Goal: Find specific page/section: Find specific page/section

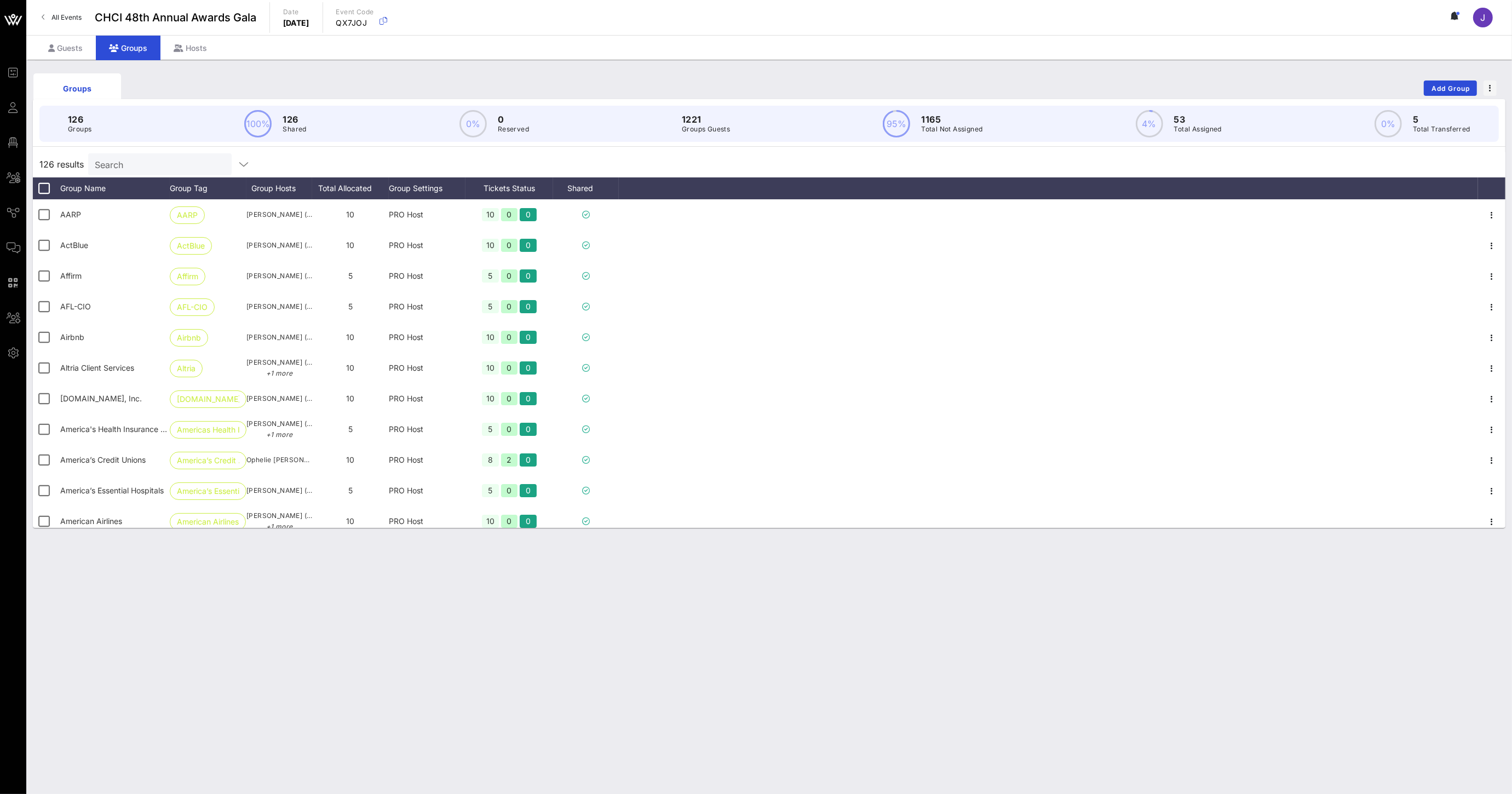
click at [1453, 16] on icon at bounding box center [1452, 15] width 3 height 7
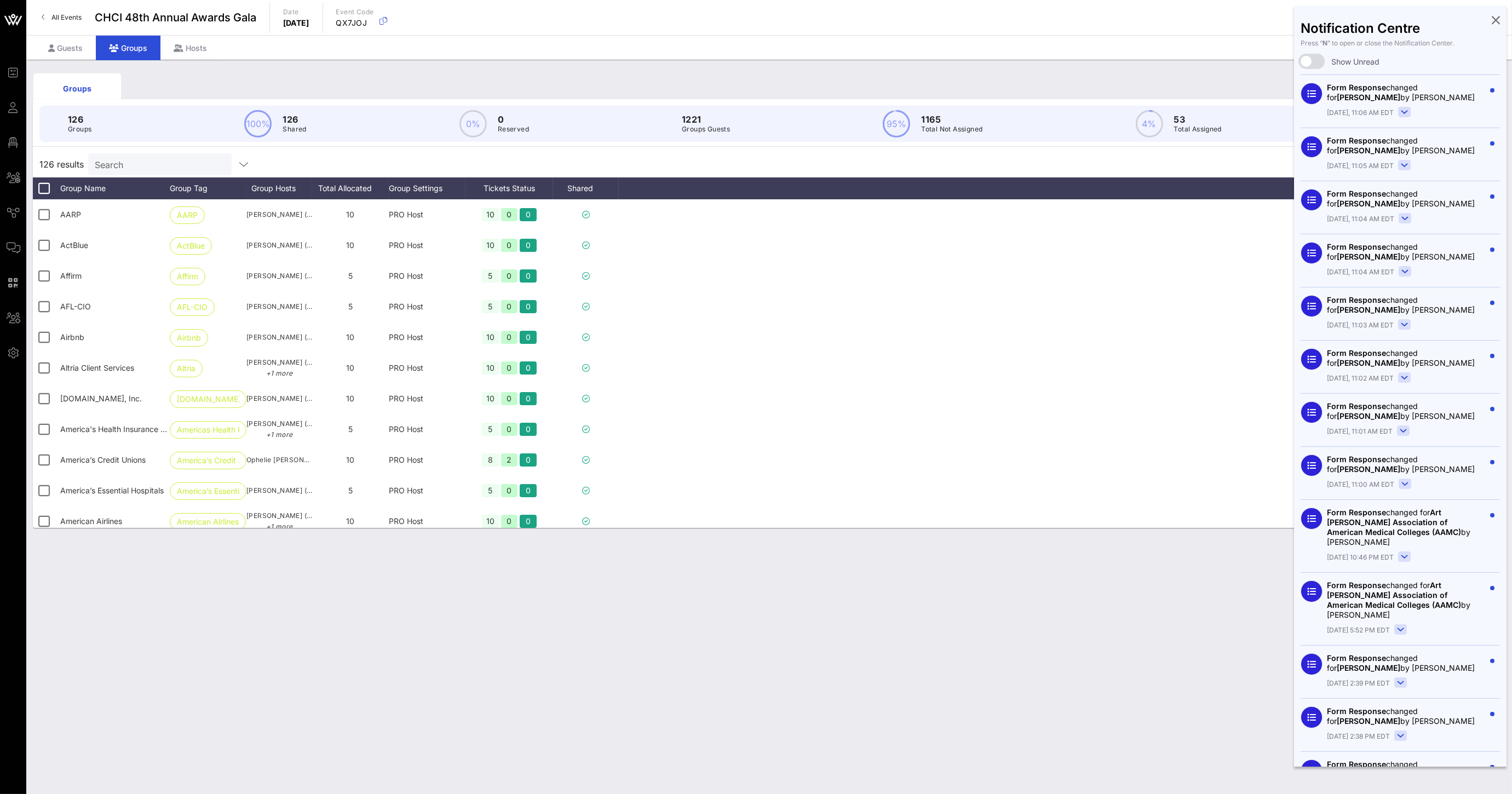
click at [1491, 21] on icon at bounding box center [1495, 19] width 8 height 2
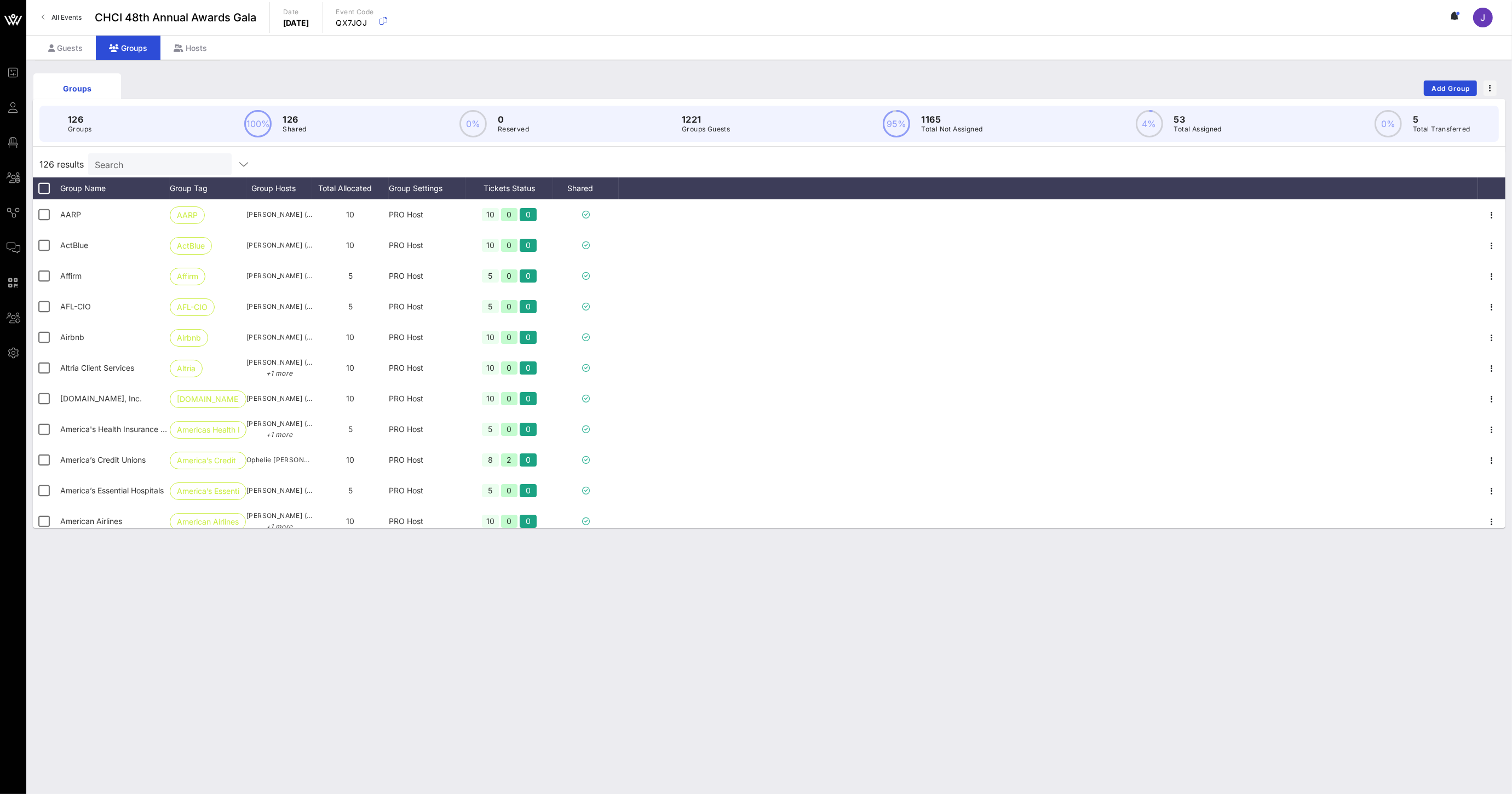
click at [1480, 18] on span "J" at bounding box center [1483, 17] width 5 height 11
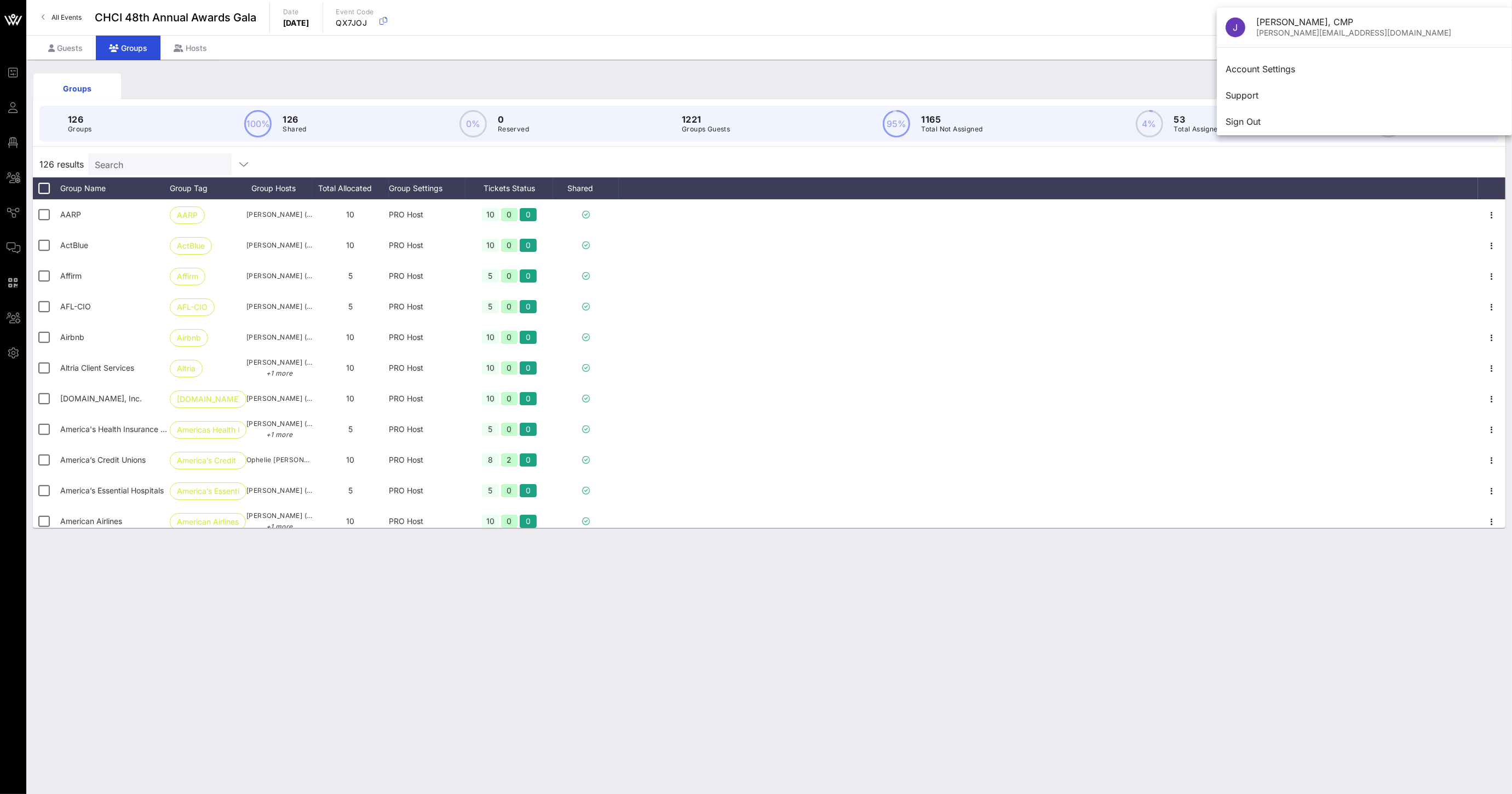
click at [1028, 39] on div "Guests Groups Hosts" at bounding box center [769, 47] width 1485 height 24
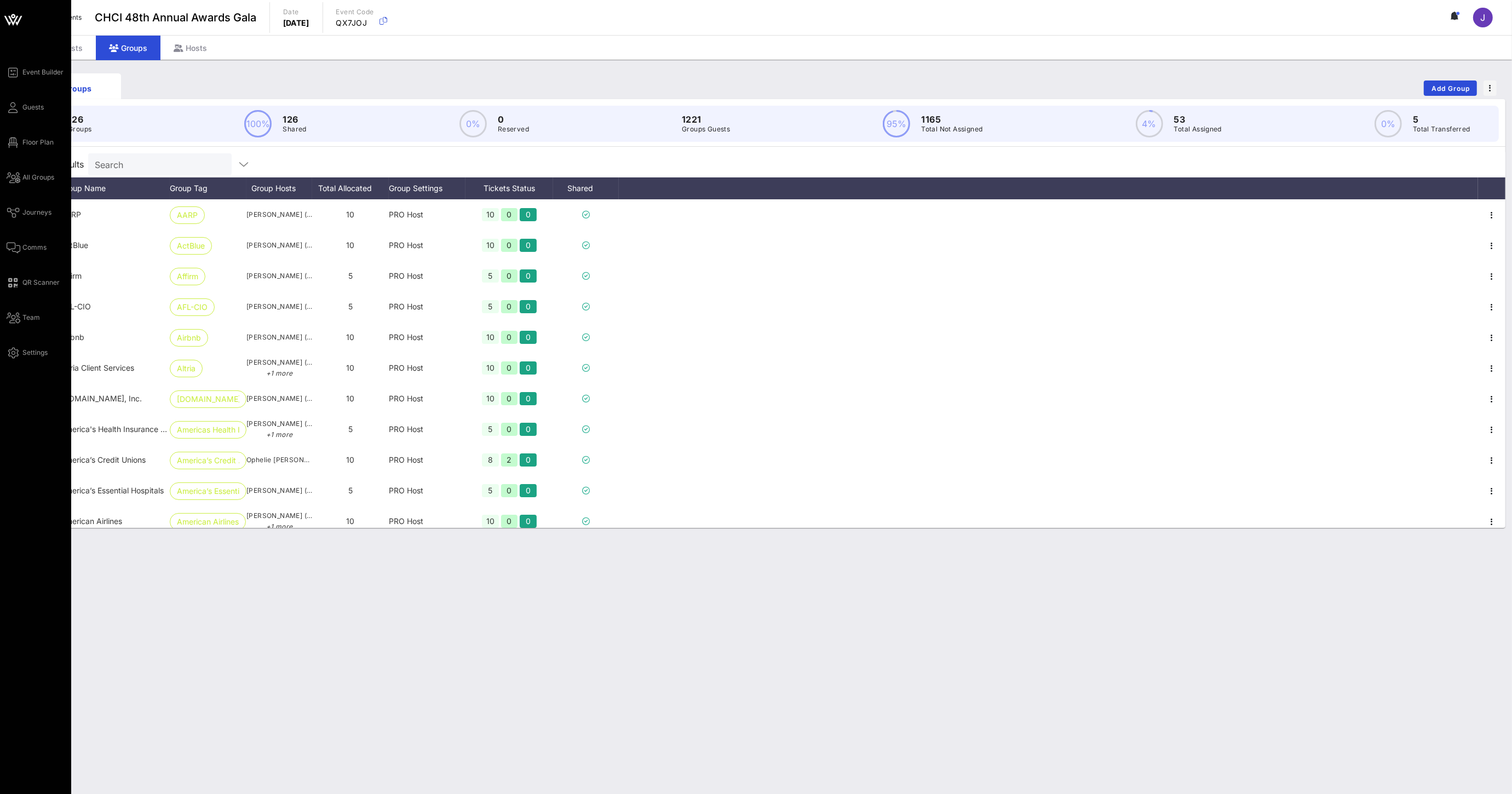
click at [3, 114] on div "Event Builder Guests Floor Plan All Groups Journeys Comms QR Scanner Team Setti…" at bounding box center [35, 397] width 71 height 794
click at [23, 106] on span "Guests" at bounding box center [32, 107] width 21 height 10
